Goal: Information Seeking & Learning: Learn about a topic

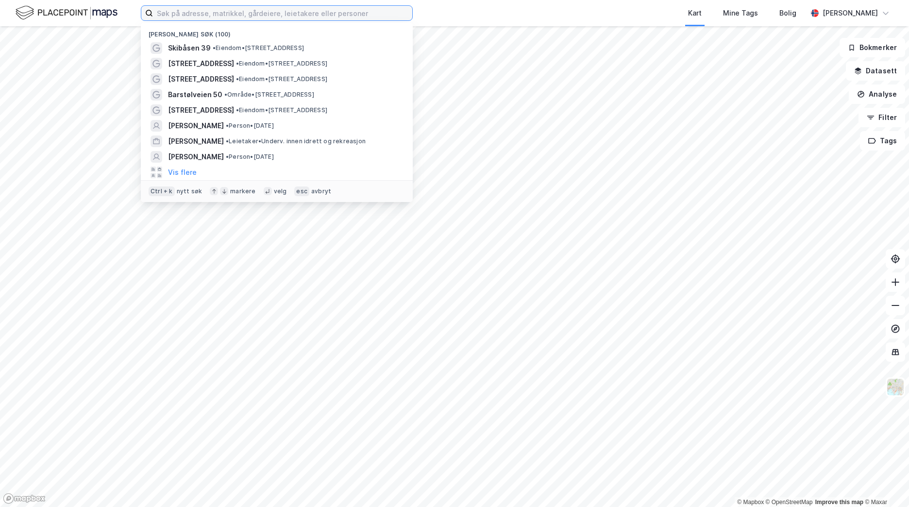
click at [178, 15] on input at bounding box center [282, 13] width 259 height 15
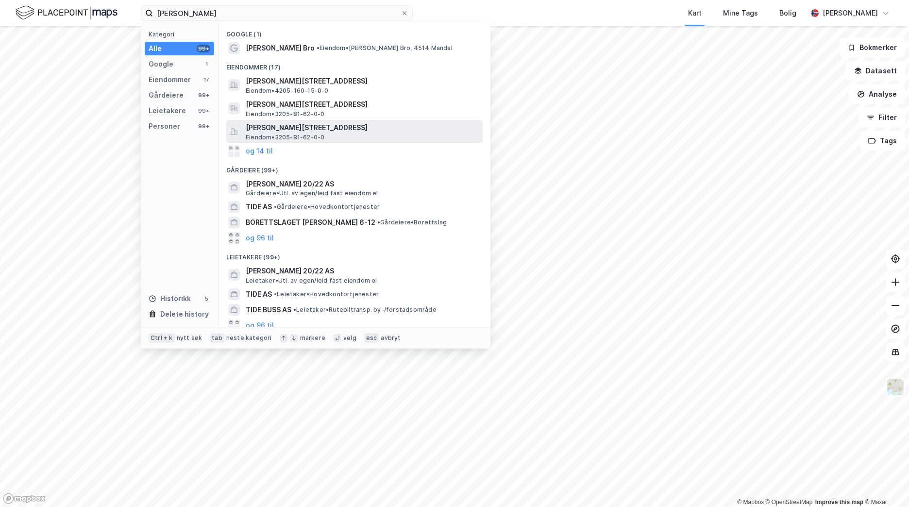
click at [308, 122] on span "[PERSON_NAME][STREET_ADDRESS]" at bounding box center [362, 128] width 233 height 12
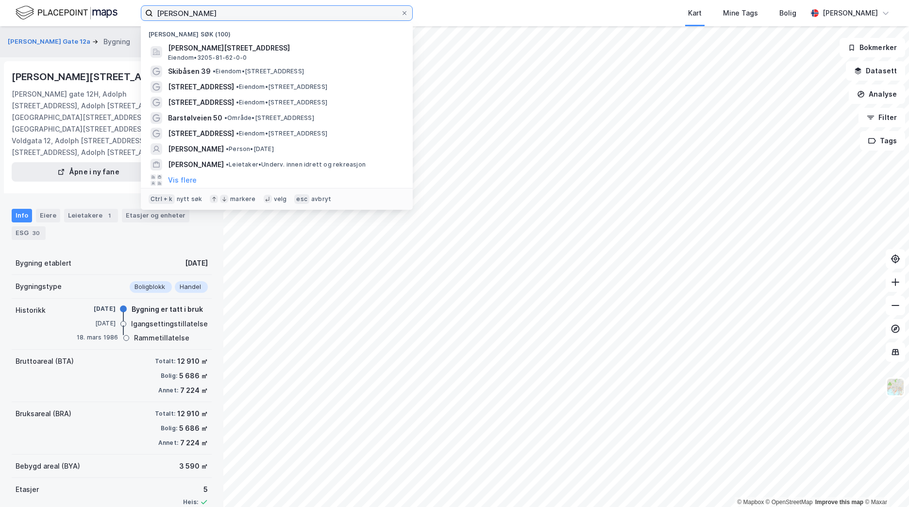
click at [213, 12] on input "[PERSON_NAME]" at bounding box center [277, 13] width 248 height 15
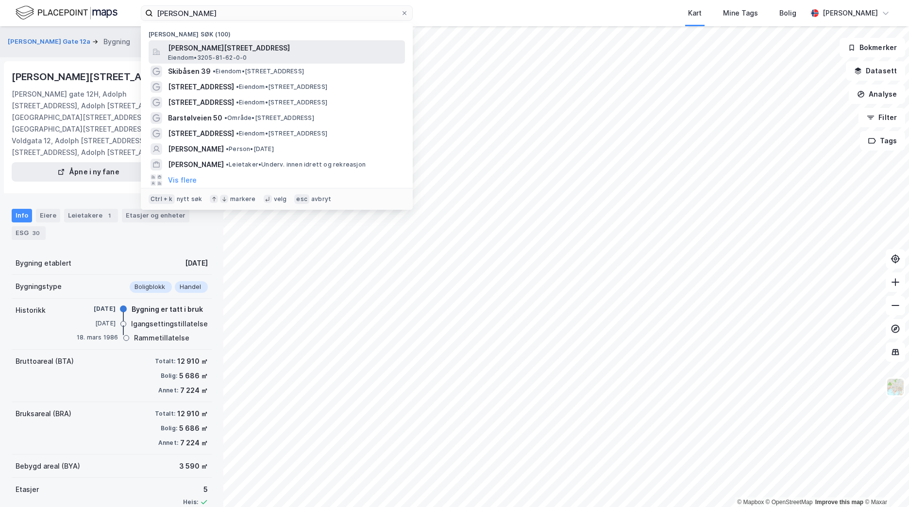
click at [229, 50] on span "[PERSON_NAME][STREET_ADDRESS]" at bounding box center [284, 48] width 233 height 12
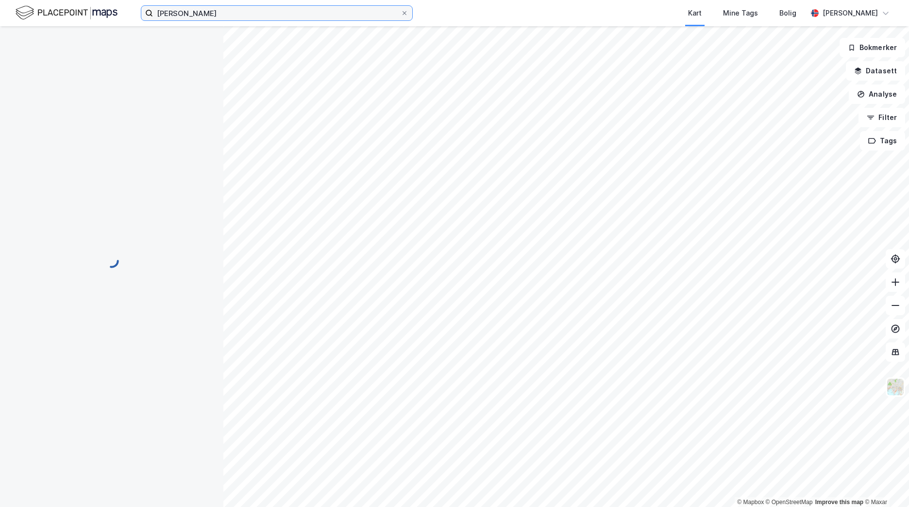
click at [229, 15] on input "[PERSON_NAME]" at bounding box center [277, 13] width 248 height 15
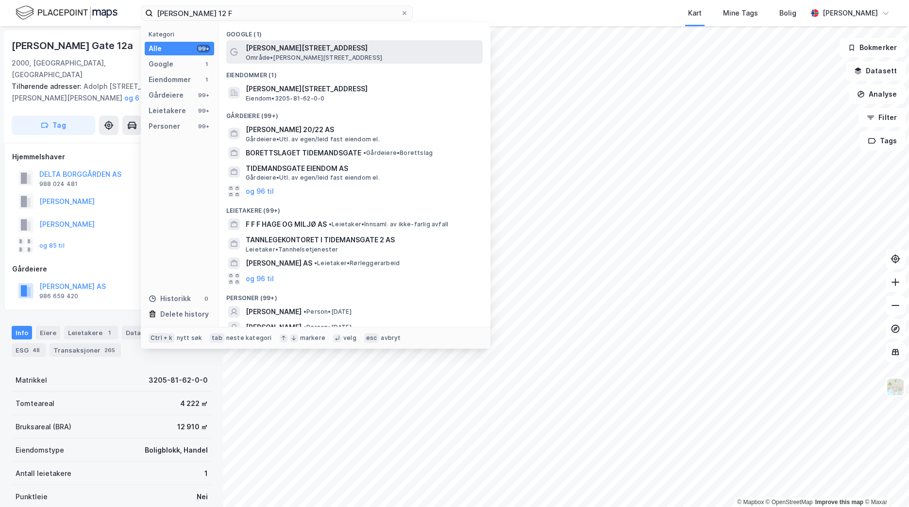
click at [337, 42] on div "Adolph [STREET_ADDRESS] • [PERSON_NAME][STREET_ADDRESS]" at bounding box center [354, 51] width 256 height 23
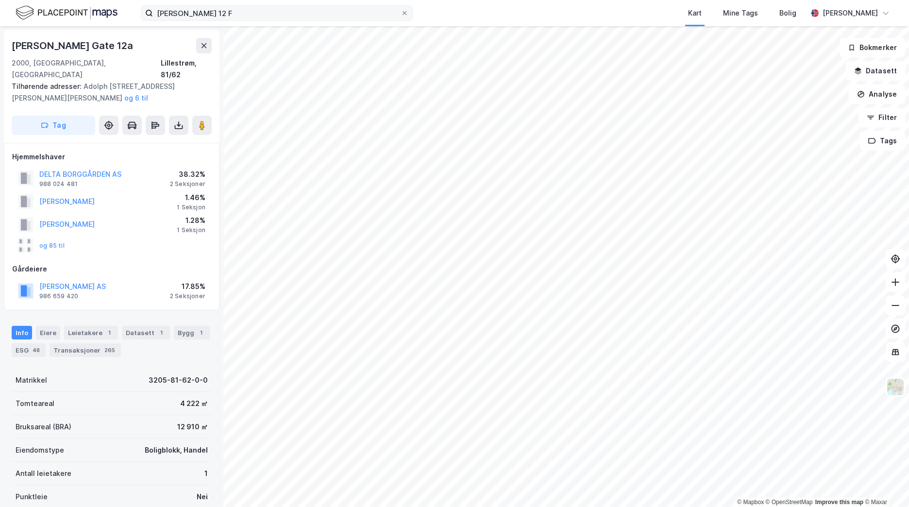
click at [268, 20] on label "[PERSON_NAME] 12 F" at bounding box center [277, 13] width 272 height 16
click at [268, 20] on input "[PERSON_NAME] 12 F" at bounding box center [277, 13] width 248 height 15
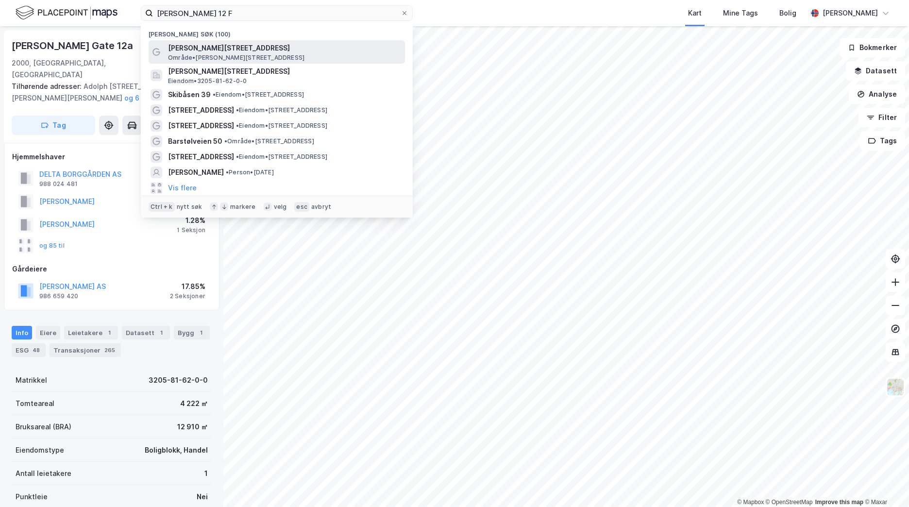
click at [255, 45] on span "[PERSON_NAME][STREET_ADDRESS]" at bounding box center [284, 48] width 233 height 12
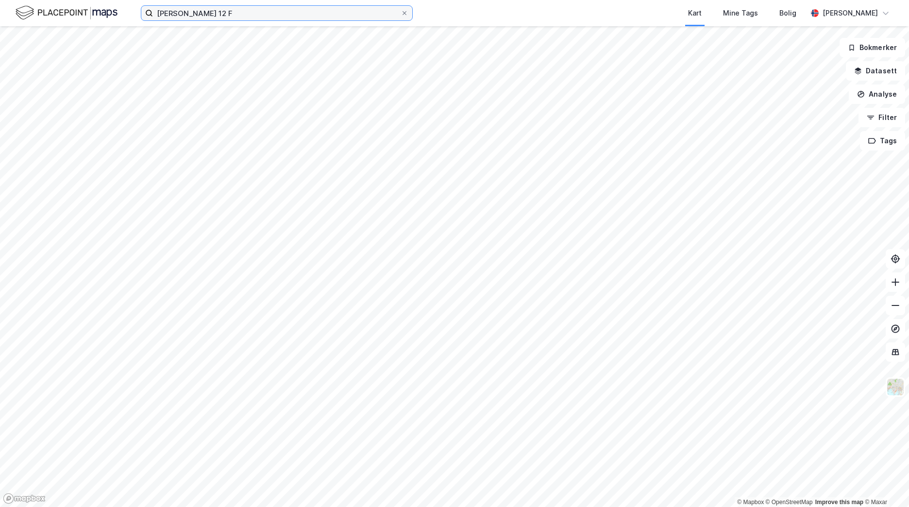
click at [260, 8] on input "[PERSON_NAME] 12 F" at bounding box center [277, 13] width 248 height 15
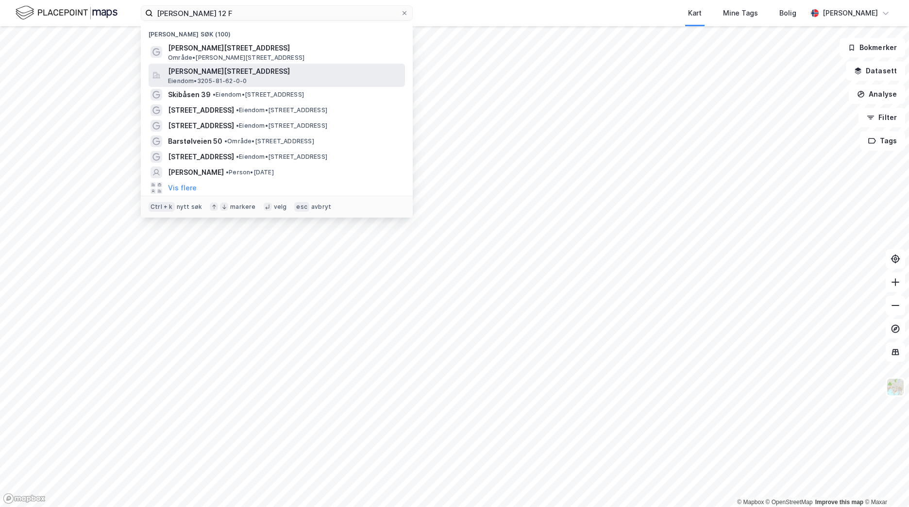
click at [292, 84] on div "[PERSON_NAME][STREET_ADDRESS] Eiendom • 3205-81-62-0-0" at bounding box center [285, 75] width 235 height 19
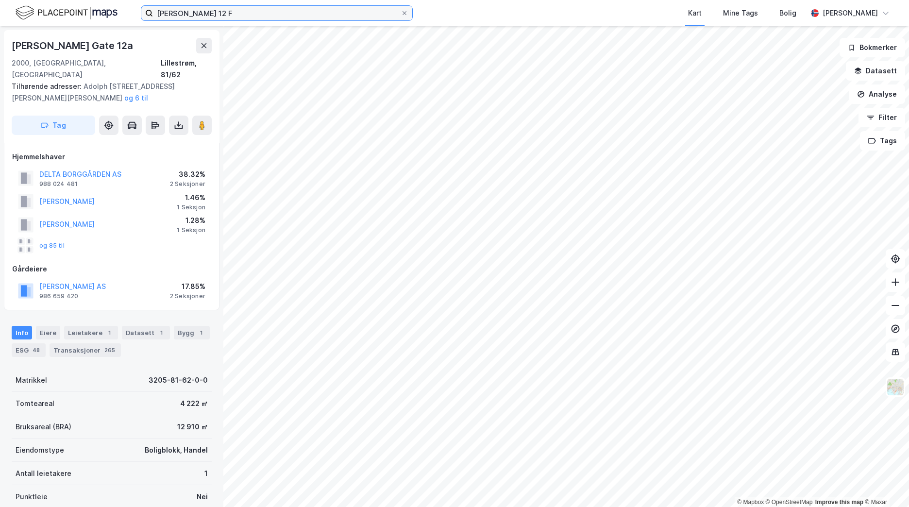
click at [272, 7] on input "[PERSON_NAME] 12 F" at bounding box center [277, 13] width 248 height 15
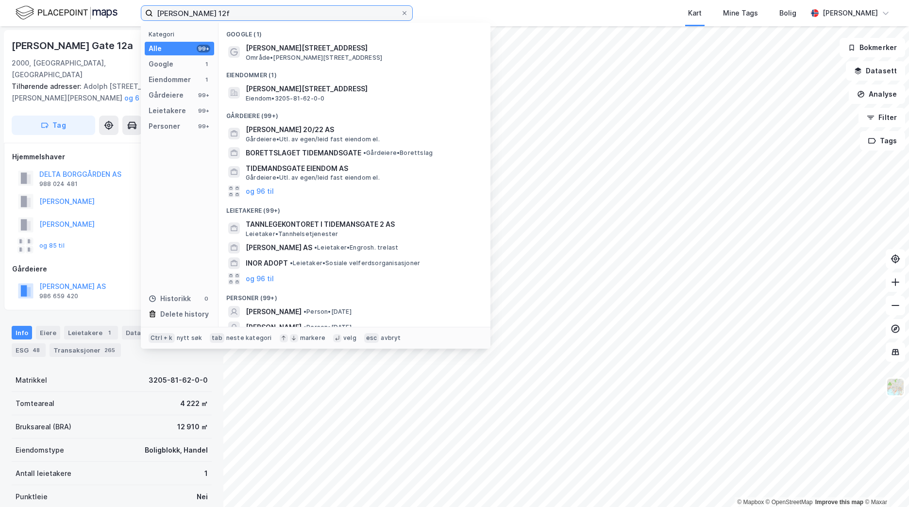
click at [218, 14] on input "[PERSON_NAME] 12f" at bounding box center [277, 13] width 248 height 15
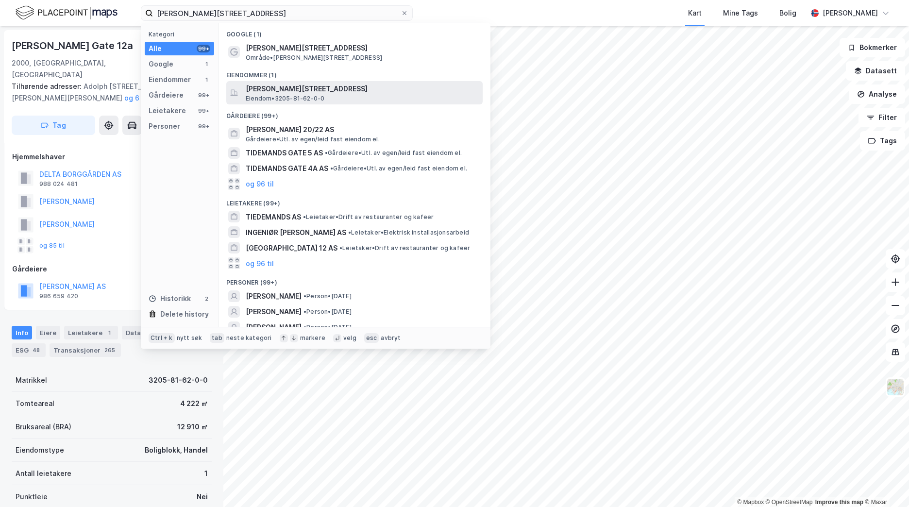
click at [303, 90] on span "[PERSON_NAME][STREET_ADDRESS]" at bounding box center [362, 89] width 233 height 12
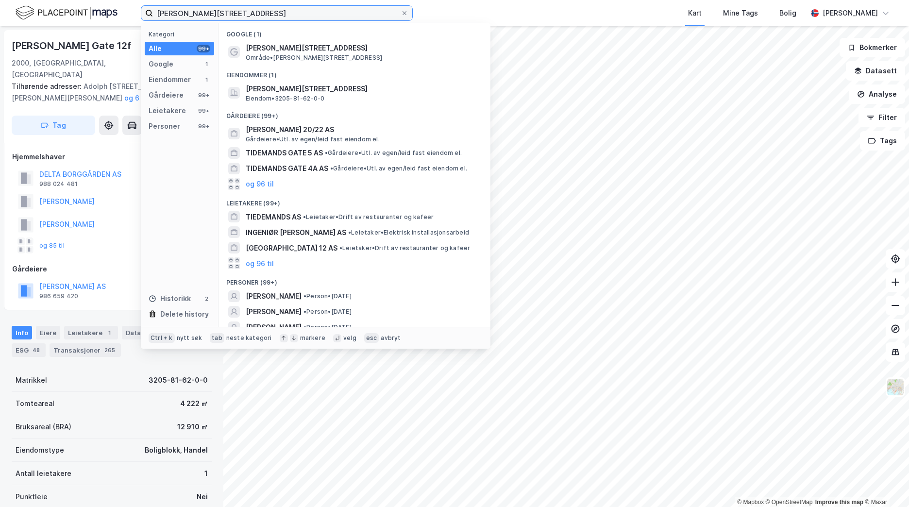
click at [262, 20] on input "[PERSON_NAME][STREET_ADDRESS]" at bounding box center [277, 13] width 248 height 15
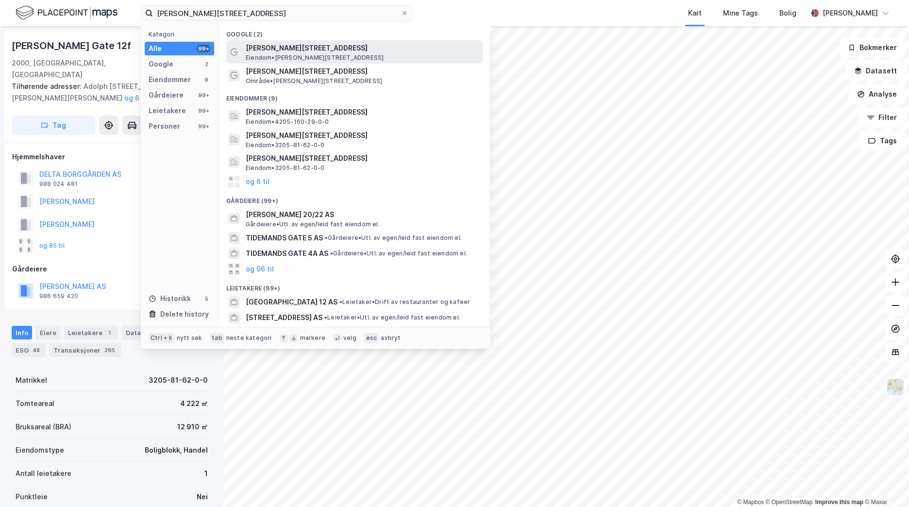
click at [293, 44] on span "[PERSON_NAME][STREET_ADDRESS]" at bounding box center [362, 48] width 233 height 12
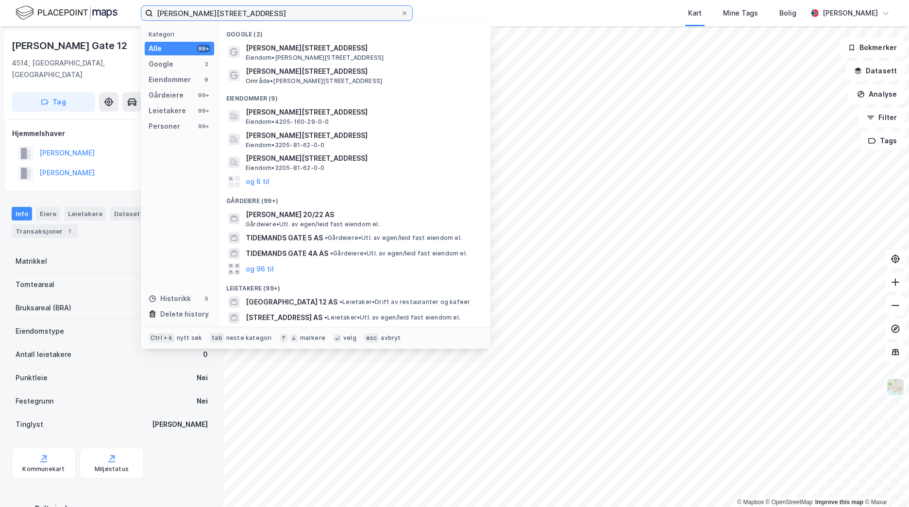
click at [293, 18] on input "[PERSON_NAME][STREET_ADDRESS]" at bounding box center [277, 13] width 248 height 15
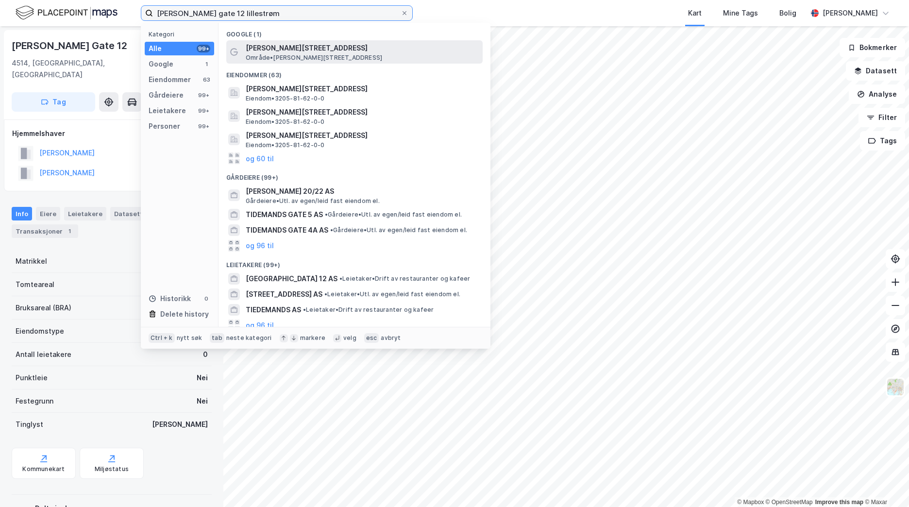
type input "[PERSON_NAME] gate 12 lillestrøm"
click at [292, 55] on span "Område • [PERSON_NAME][STREET_ADDRESS]" at bounding box center [314, 58] width 136 height 8
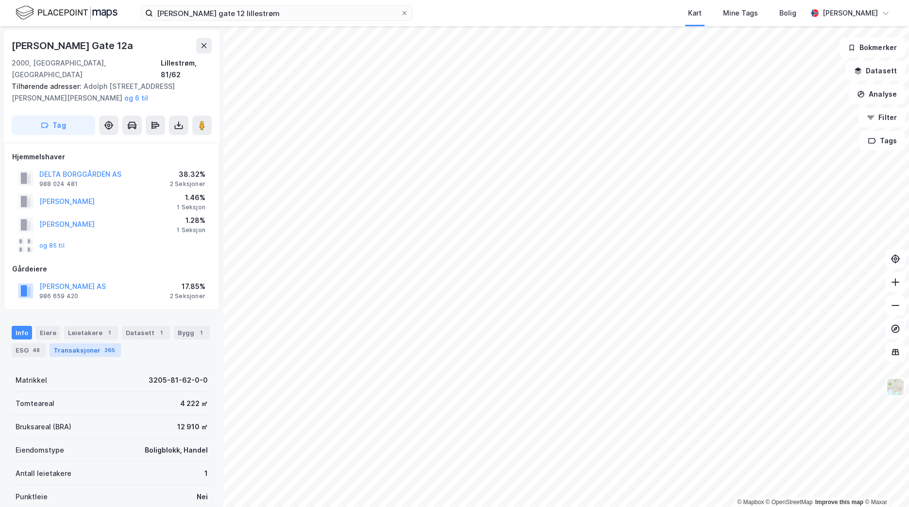
click at [102, 345] on div "265" at bounding box center [109, 350] width 15 height 10
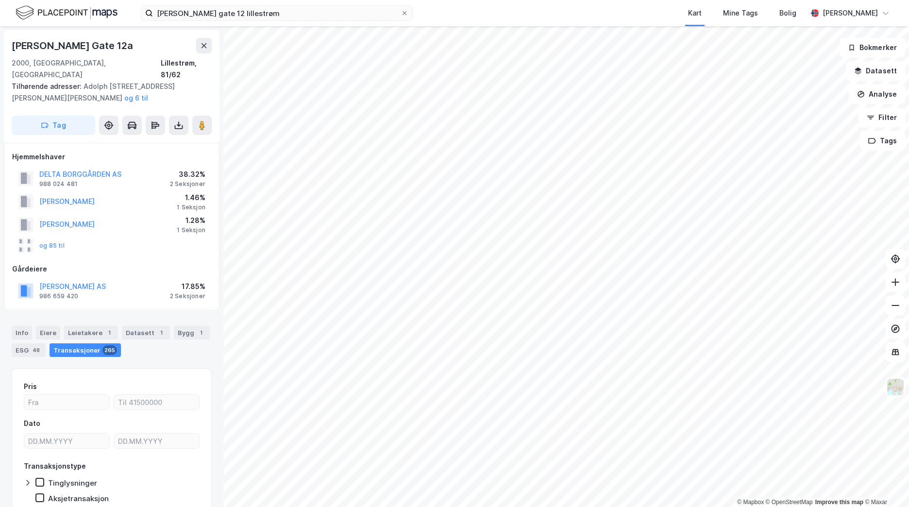
click at [53, 10] on img at bounding box center [67, 12] width 102 height 17
